Goal: Task Accomplishment & Management: Use online tool/utility

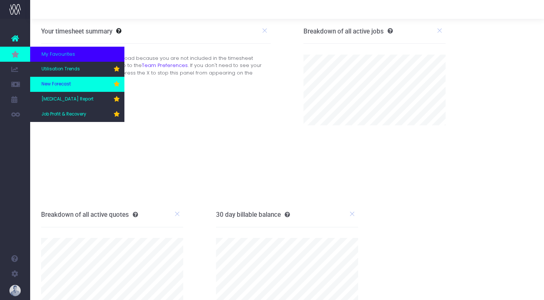
click at [65, 88] on link "New Forecast" at bounding box center [77, 84] width 94 height 15
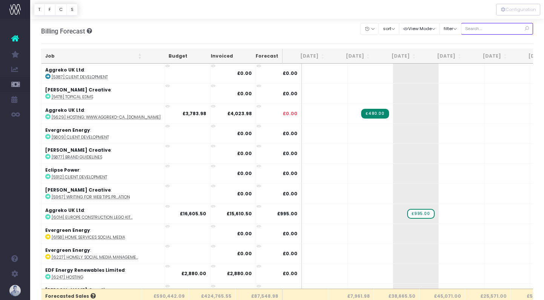
click at [488, 30] on input "text" at bounding box center [497, 29] width 72 height 12
type input "confirmed"
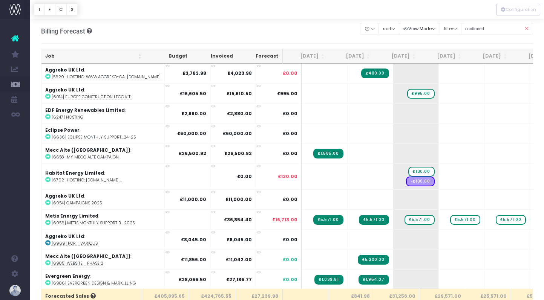
click at [88, 55] on th "Job" at bounding box center [93, 56] width 104 height 15
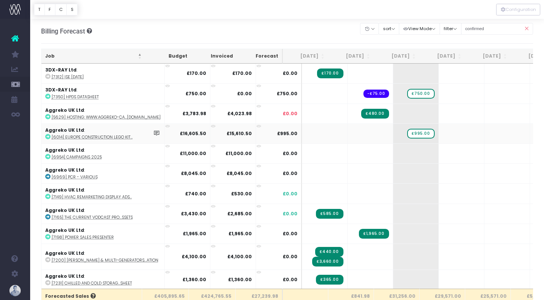
click at [109, 138] on abbr "[6014] Europe Construction Lego Kit..." at bounding box center [92, 138] width 81 height 6
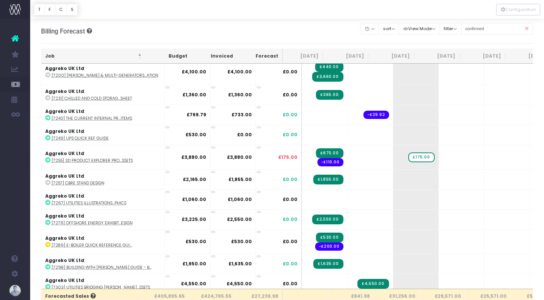
scroll to position [187, 0]
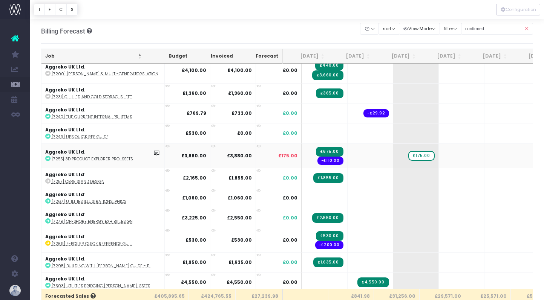
click at [100, 158] on abbr "[7255] 3D Product Explorer Pro...ssets" at bounding box center [92, 159] width 81 height 6
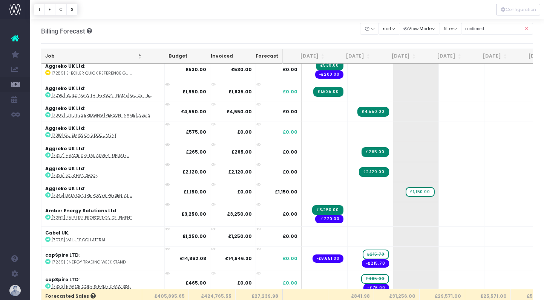
scroll to position [360, 0]
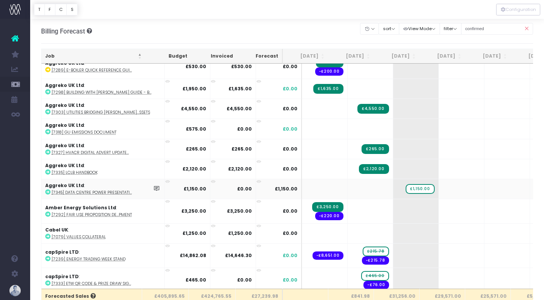
click at [118, 190] on abbr "[7345] Data Centre Power Presentati..." at bounding box center [92, 193] width 80 height 6
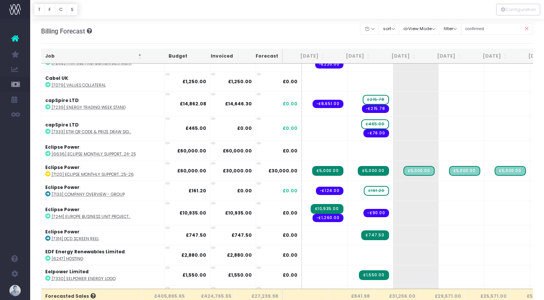
scroll to position [512, 0]
click at [124, 173] on abbr "[7120] Eclipse Monthly Support...25-26" at bounding box center [93, 175] width 82 height 6
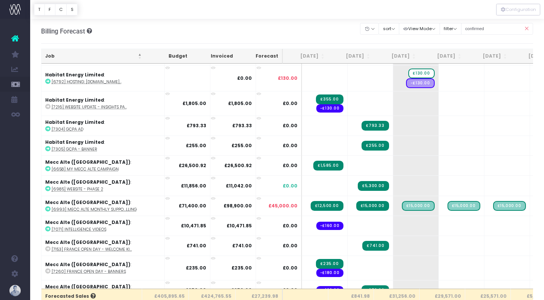
scroll to position [799, 0]
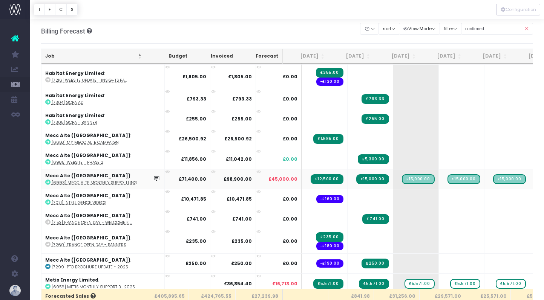
click at [122, 183] on abbr "[6993] Mecc Alte Monthly Suppo...lling" at bounding box center [94, 183] width 85 height 6
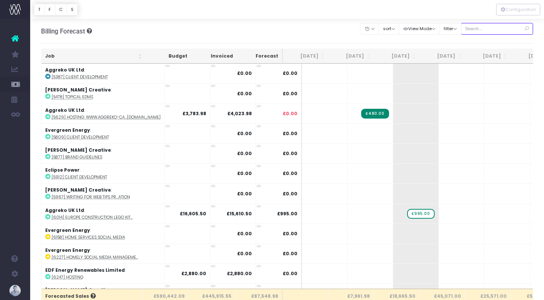
click at [502, 30] on input "text" at bounding box center [497, 29] width 72 height 12
type input "confirmed"
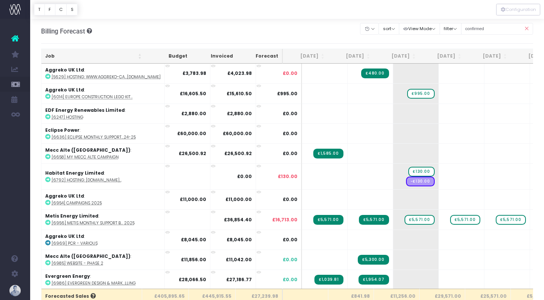
click at [68, 56] on th "Job" at bounding box center [93, 56] width 104 height 15
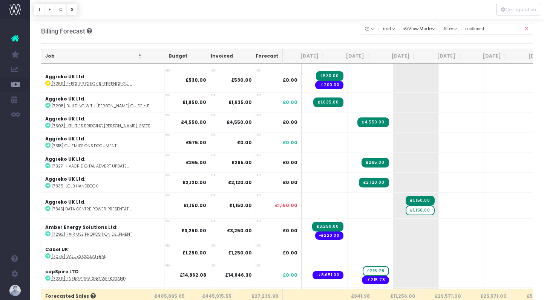
scroll to position [353, 0]
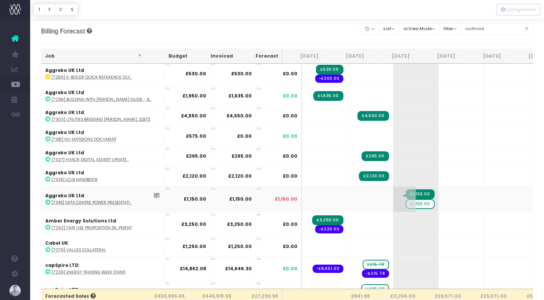
click at [406, 203] on span "£1,150.00" at bounding box center [420, 204] width 29 height 10
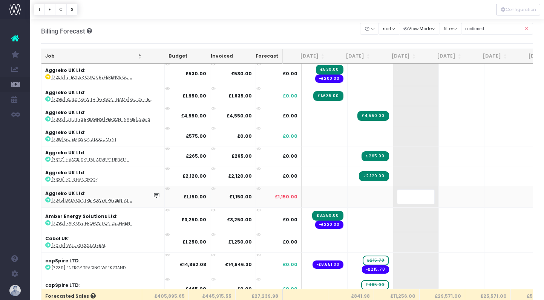
click at [286, 38] on body "Oh my... this is bad. wayahead wasn't able to load this page. Please contact su…" at bounding box center [272, 150] width 544 height 300
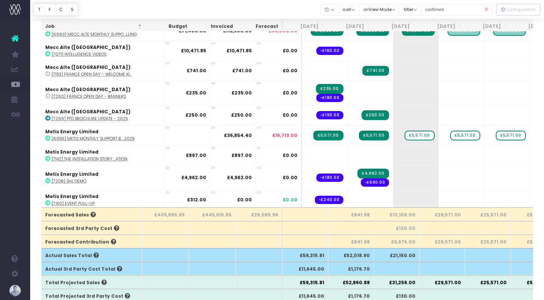
scroll to position [877, 0]
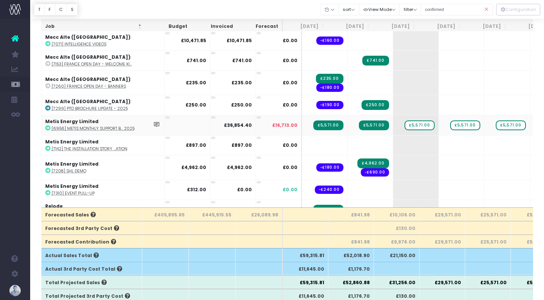
click at [101, 127] on abbr "[6956] Metis Monthly Support B... 2025" at bounding box center [93, 129] width 83 height 6
click at [404, 123] on span "£5,571.00" at bounding box center [419, 126] width 30 height 10
click at [444, 122] on div at bounding box center [272, 150] width 544 height 300
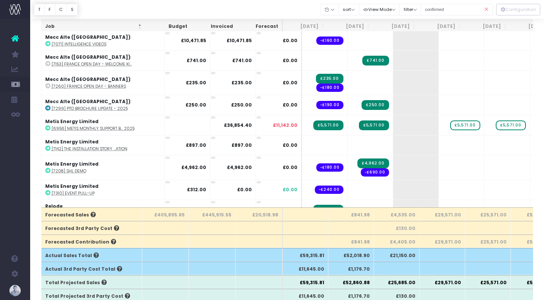
click at [450, 122] on span "£5,571.00" at bounding box center [465, 126] width 30 height 10
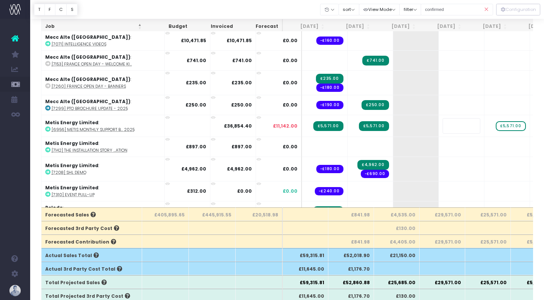
click at [286, 2] on div at bounding box center [287, 9] width 514 height 19
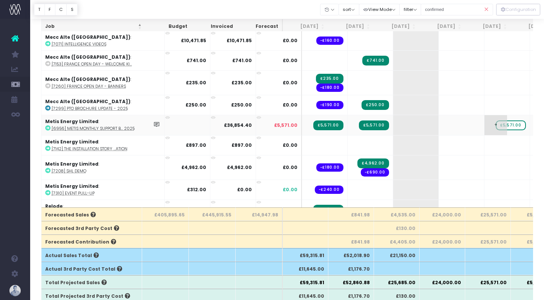
click at [496, 123] on span "£5,571.00" at bounding box center [511, 126] width 30 height 10
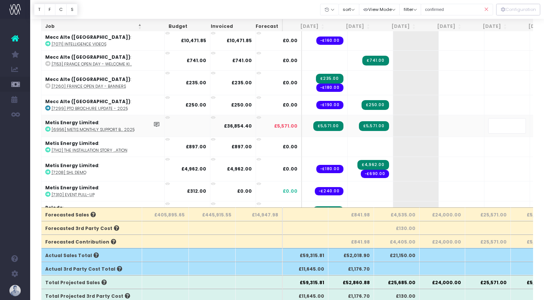
click at [259, 0] on div at bounding box center [287, 9] width 514 height 19
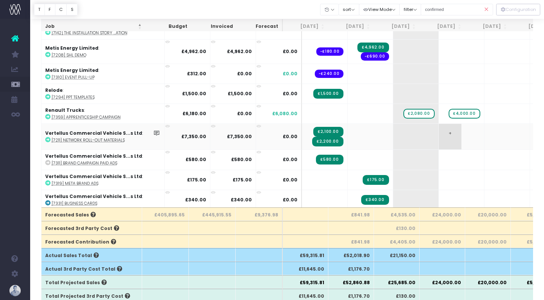
scroll to position [1012, 0]
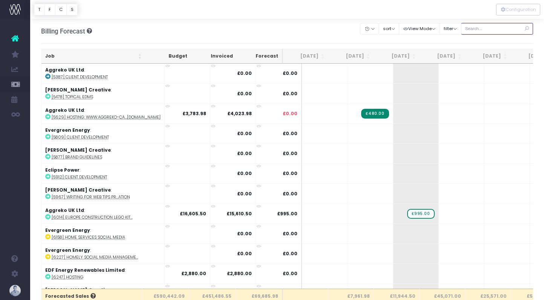
click at [495, 31] on input "text" at bounding box center [497, 29] width 72 height 12
type input "confirmed"
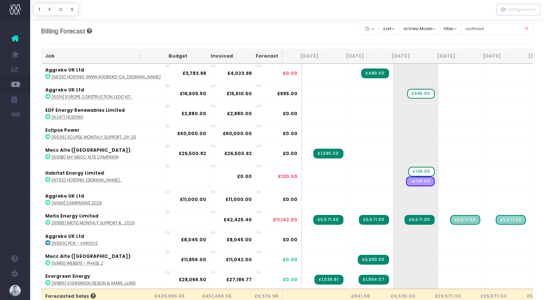
click at [56, 60] on th "Job" at bounding box center [93, 56] width 104 height 15
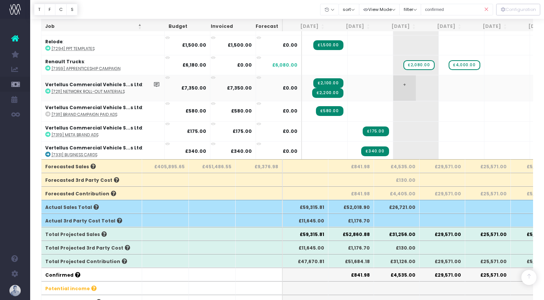
scroll to position [993, 0]
